Goal: Check status: Check status

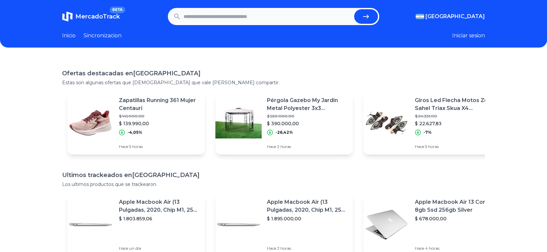
click at [103, 37] on link "Sincronizacion" at bounding box center [103, 36] width 38 height 8
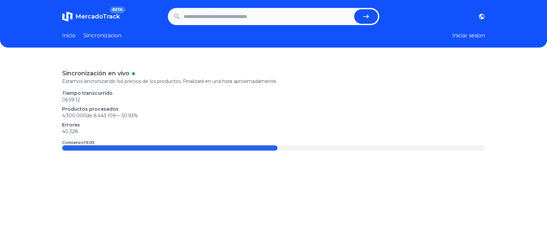
click at [476, 17] on div "[GEOGRAPHIC_DATA] [GEOGRAPHIC_DATA] [GEOGRAPHIC_DATA] [GEOGRAPHIC_DATA] [GEOGRA…" at bounding box center [432, 16] width 106 height 7
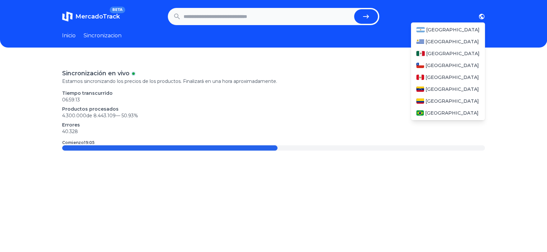
click at [483, 16] on icon "button" at bounding box center [481, 16] width 7 height 7
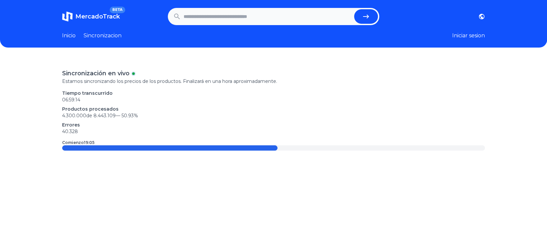
click at [490, 14] on header "MercadoTrack BETA [GEOGRAPHIC_DATA] [GEOGRAPHIC_DATA] [GEOGRAPHIC_DATA] [GEOGRA…" at bounding box center [273, 24] width 547 height 48
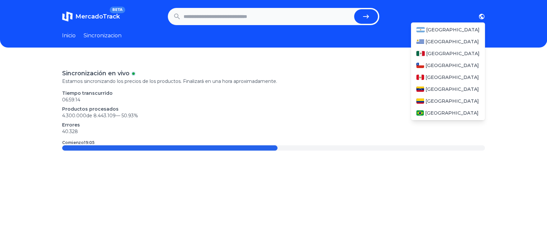
click at [484, 14] on icon "button" at bounding box center [482, 17] width 6 height 6
click at [449, 98] on span "[GEOGRAPHIC_DATA]" at bounding box center [451, 101] width 53 height 7
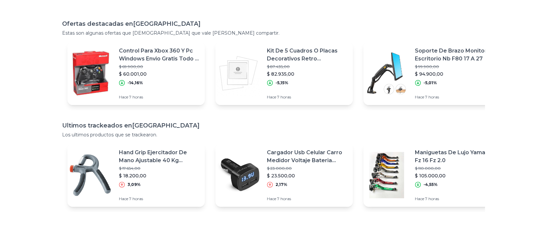
scroll to position [55, 0]
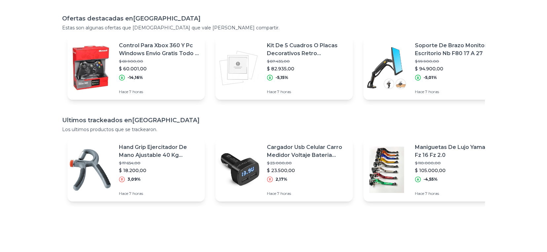
click at [306, 151] on p "Cargador Usb Celular Carro Medidor Voltaje Bateria Vehicular" at bounding box center [307, 151] width 81 height 16
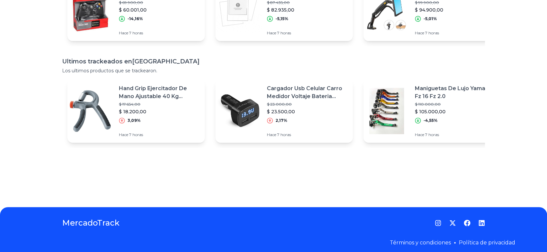
scroll to position [124, 0]
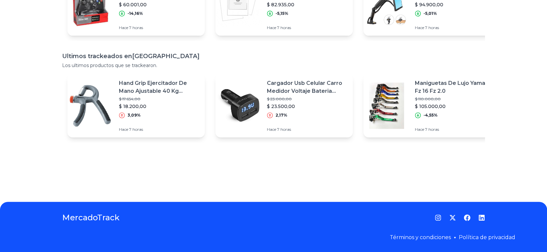
click at [428, 114] on div "Maniguetas De Lujo Yamaha Fz 16 Fz 2.0 $ 110.000,00 $ 105.000,00 -4,55% Hace 7 …" at bounding box center [458, 105] width 86 height 63
